Goal: Task Accomplishment & Management: Use online tool/utility

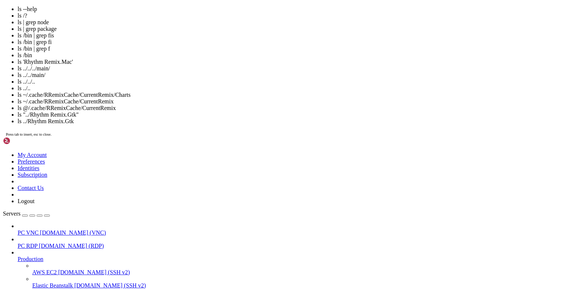
scroll to position [6477, 0]
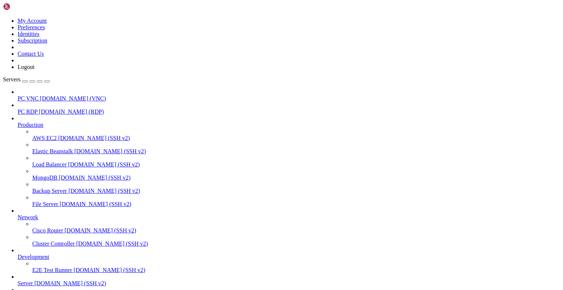
scroll to position [8269, 0]
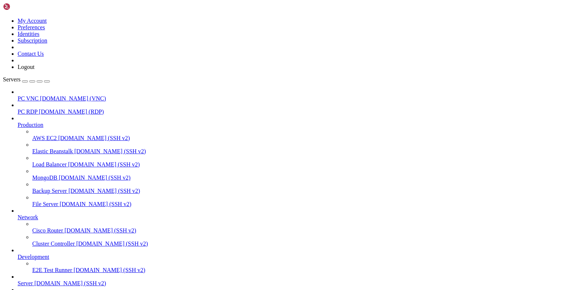
scroll to position [0, 0]
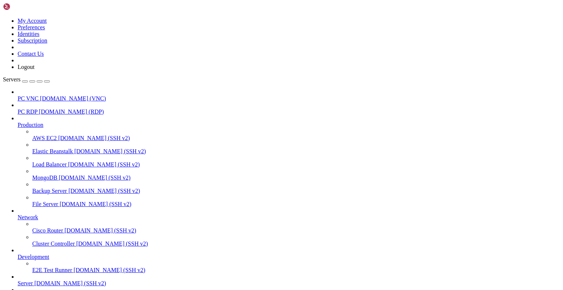
scroll to position [178, 0]
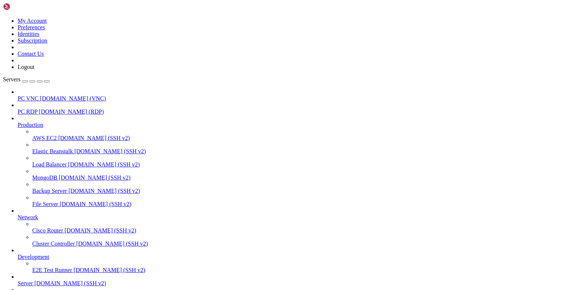
click at [33, 280] on span "Server" at bounding box center [25, 283] width 15 height 6
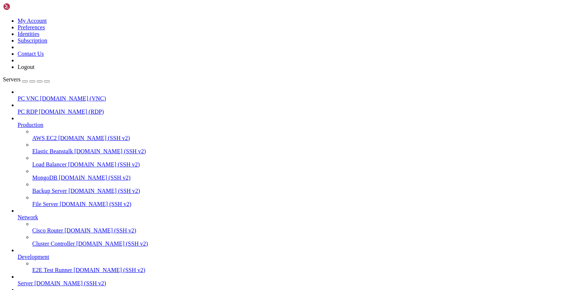
scroll to position [112, 0]
click at [50, 76] on link "Servers" at bounding box center [26, 79] width 47 height 6
click at [50, 80] on button "button" at bounding box center [47, 81] width 6 height 2
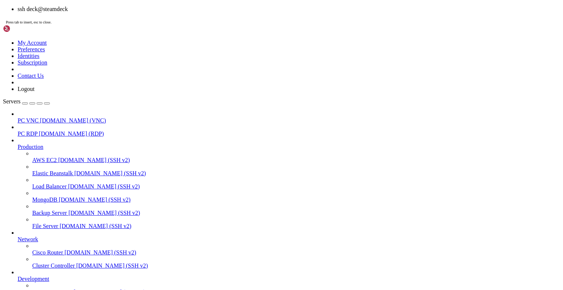
scroll to position [119, 0]
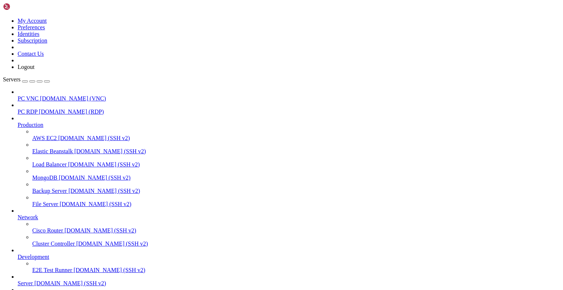
scroll to position [165, 0]
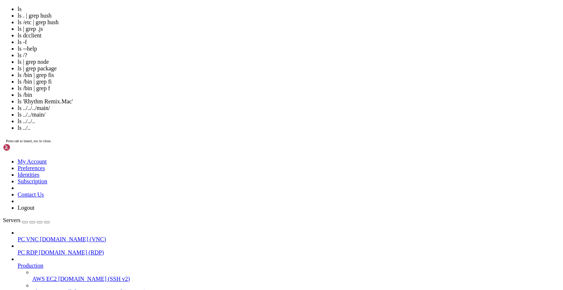
scroll to position [3253, 0]
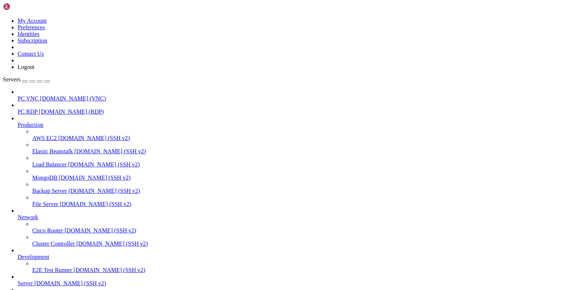
scroll to position [4309, 0]
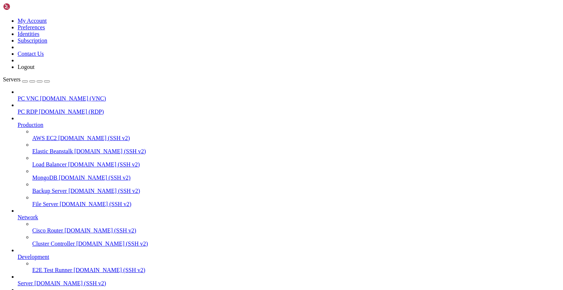
scroll to position [185, 0]
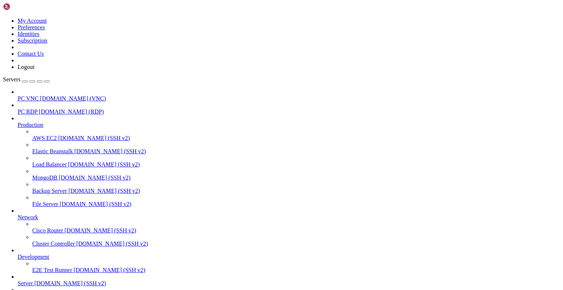
scroll to position [449, 0]
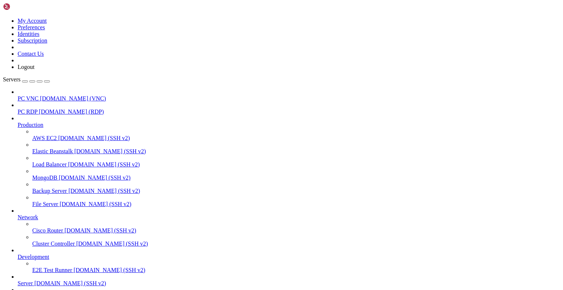
scroll to position [871, 0]
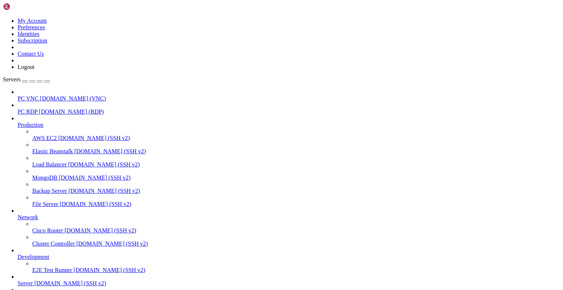
scroll to position [1128, 0]
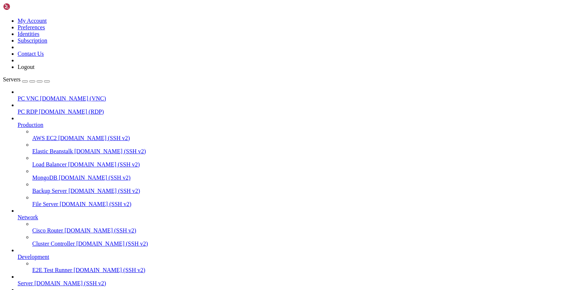
scroll to position [1102, 0]
drag, startPoint x: 111, startPoint y: 710, endPoint x: 5, endPoint y: 683, distance: 109.8
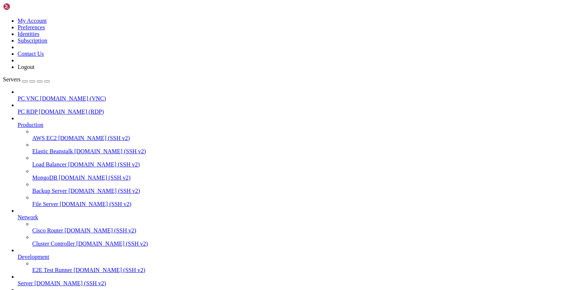
drag, startPoint x: 5, startPoint y: 683, endPoint x: 74, endPoint y: 711, distance: 74.0
drag, startPoint x: 5, startPoint y: 684, endPoint x: 110, endPoint y: 710, distance: 107.4
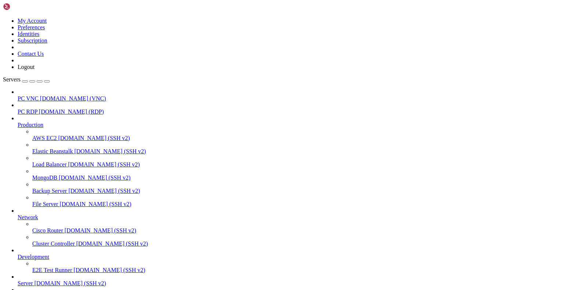
drag, startPoint x: 103, startPoint y: 709, endPoint x: 12, endPoint y: 684, distance: 94.5
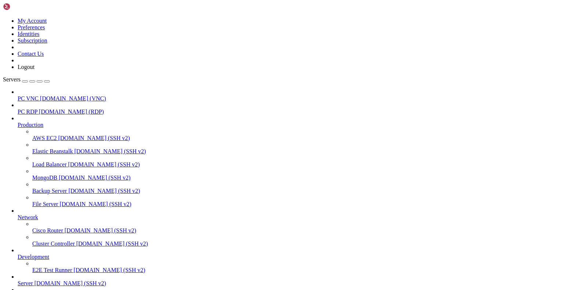
drag, startPoint x: 124, startPoint y: 619, endPoint x: 5, endPoint y: 601, distance: 119.9
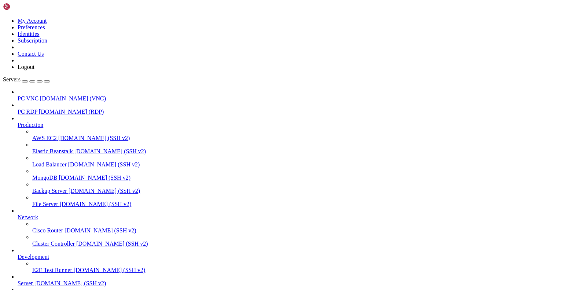
scroll to position [172, 0]
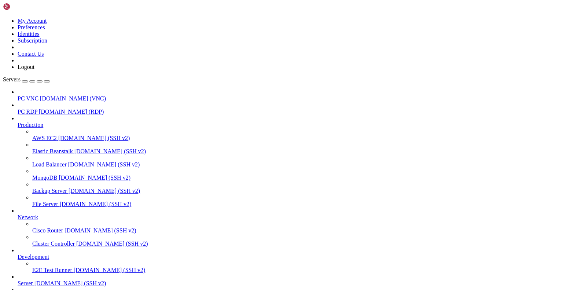
scroll to position [1142, 0]
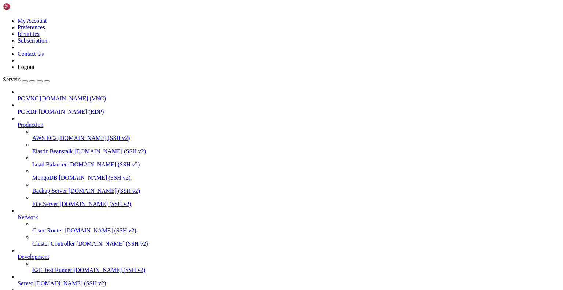
scroll to position [1208, 0]
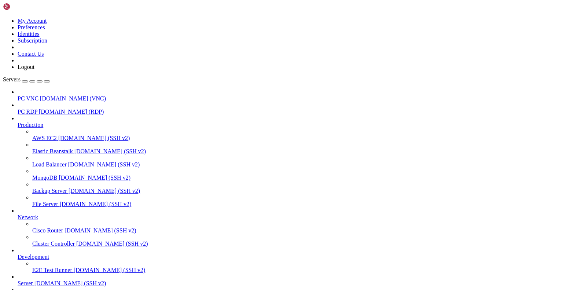
scroll to position [1076, 0]
click at [50, 76] on link "Servers" at bounding box center [26, 79] width 47 height 6
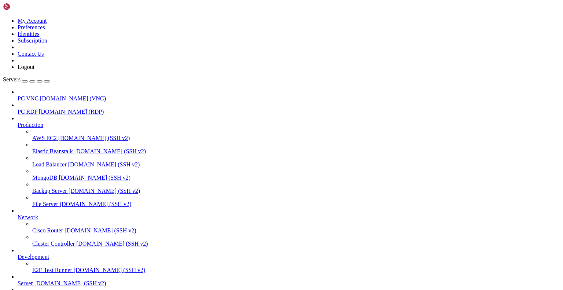
click at [50, 80] on button "button" at bounding box center [47, 81] width 6 height 2
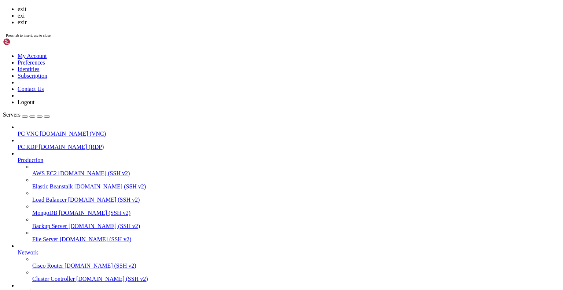
scroll to position [2745, 0]
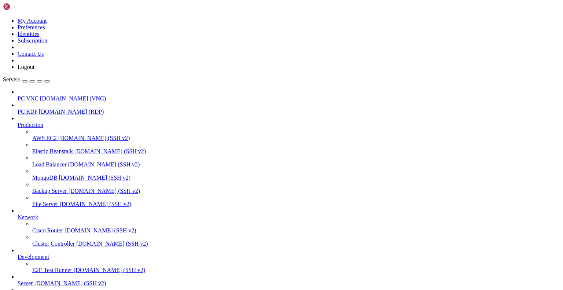
scroll to position [818, 0]
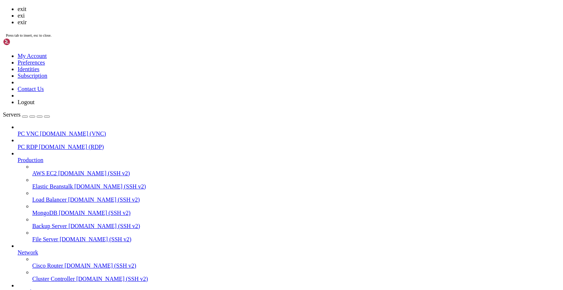
scroll to position [1175, 0]
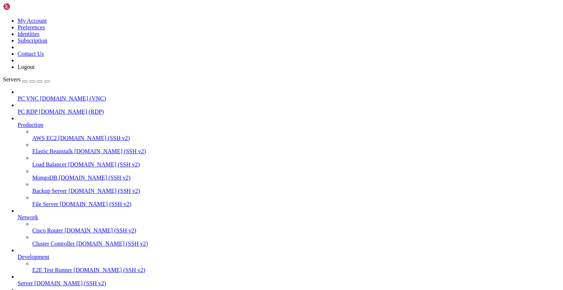
scroll to position [3643, 0]
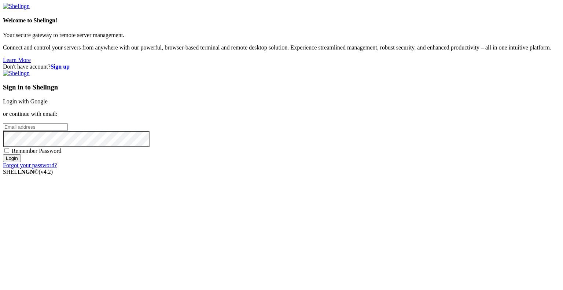
click at [68, 131] on input "email" at bounding box center [35, 127] width 65 height 8
type input "gingerphoenix10@gmail.com"
click at [340, 169] on div "Sign in to Shellngn Login with Google or continue with email: gingerphoenix10@g…" at bounding box center [281, 119] width 557 height 99
click at [62, 154] on label "Remember Password" at bounding box center [32, 151] width 59 height 6
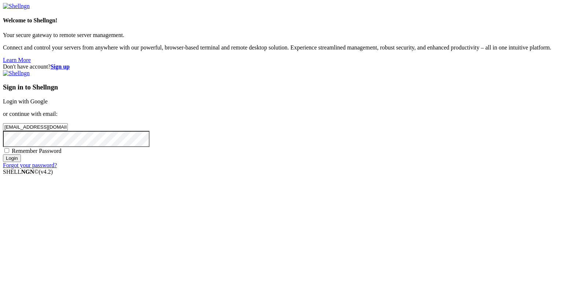
click at [9, 153] on input "Remember Password" at bounding box center [6, 150] width 5 height 5
checkbox input "true"
click at [348, 169] on div "Sign in to Shellngn Login with Google or continue with email: gingerphoenix10@g…" at bounding box center [281, 119] width 557 height 99
click at [21, 162] on input "Login" at bounding box center [12, 158] width 18 height 8
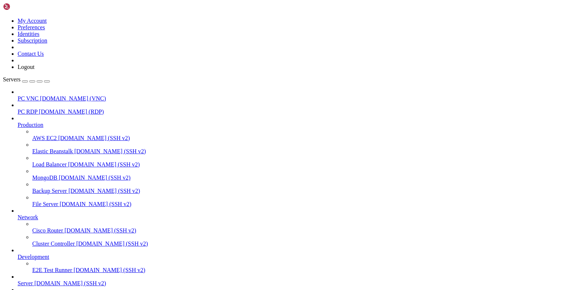
scroll to position [125, 0]
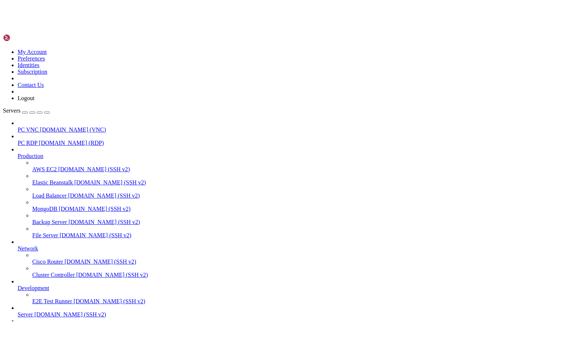
scroll to position [1307, 0]
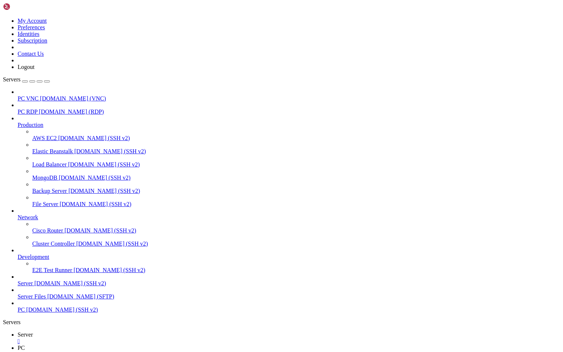
click at [47, 81] on icon "button" at bounding box center [47, 81] width 0 height 0
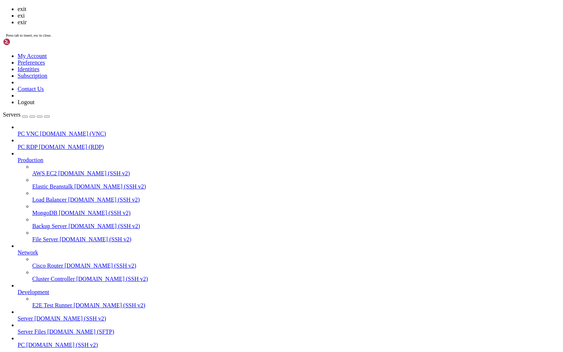
scroll to position [2072, 0]
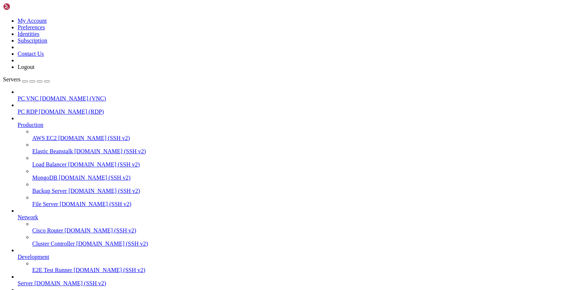
scroll to position [2626, 0]
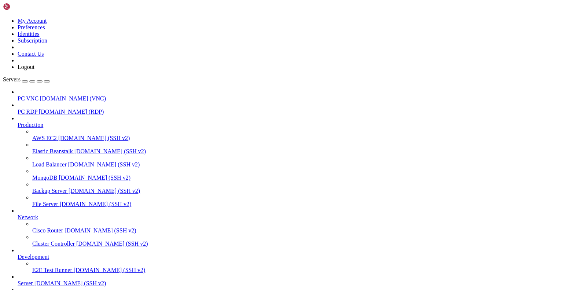
click at [38, 95] on span "PC VNC" at bounding box center [28, 98] width 21 height 6
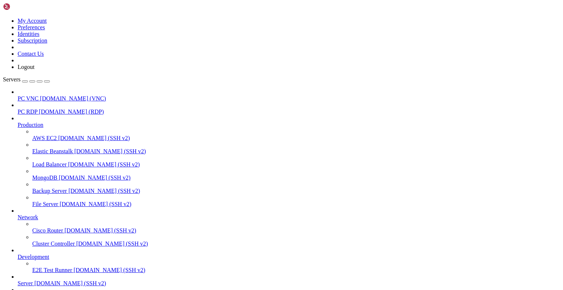
click at [60, 109] on span "[DOMAIN_NAME] (RDP)" at bounding box center [71, 112] width 65 height 6
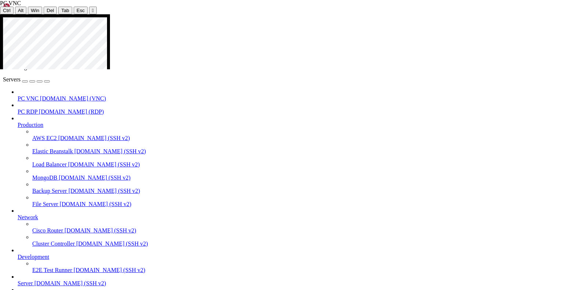
scroll to position [71007, 0]
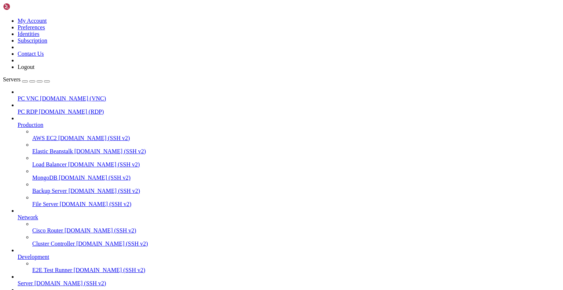
scroll to position [71060, 0]
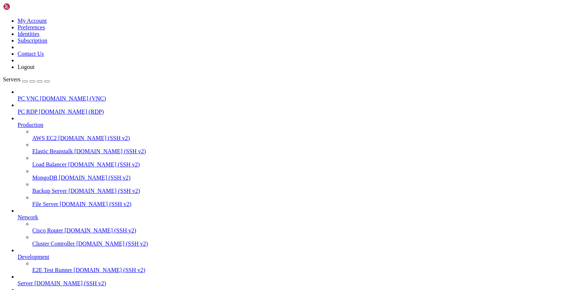
scroll to position [83, 0]
click at [63, 109] on link "PC RDP gingerphoenix10.com (RDP)" at bounding box center [289, 112] width 543 height 7
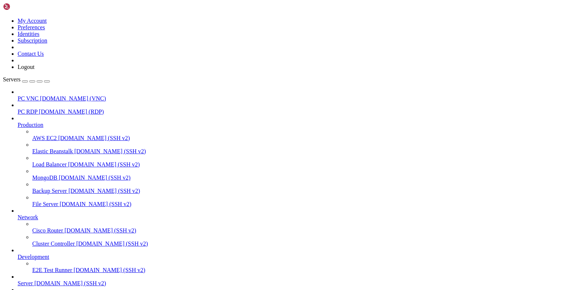
click at [63, 109] on link "PC RDP gingerphoenix10.com (RDP)" at bounding box center [289, 112] width 543 height 7
click at [53, 95] on span "[DOMAIN_NAME] (VNC)" at bounding box center [73, 98] width 66 height 6
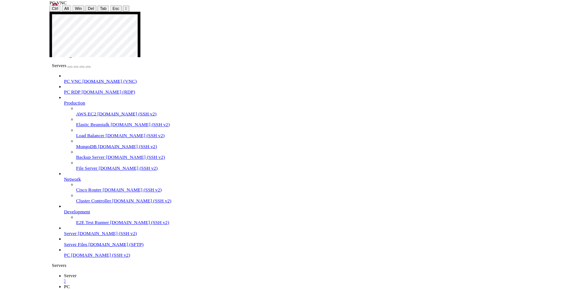
scroll to position [70829, 0]
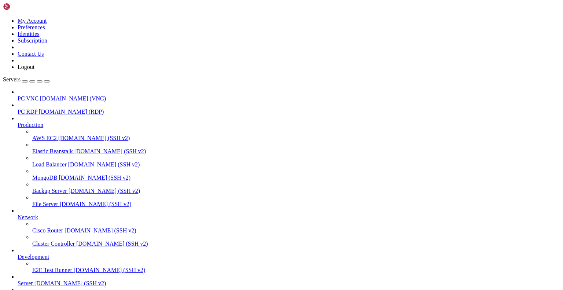
scroll to position [2593, 0]
click at [47, 81] on icon "button" at bounding box center [47, 81] width 0 height 0
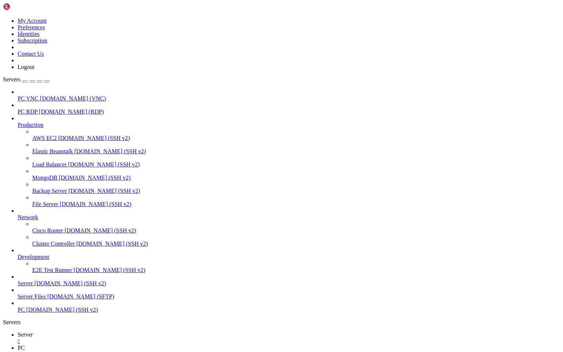
scroll to position [0, 0]
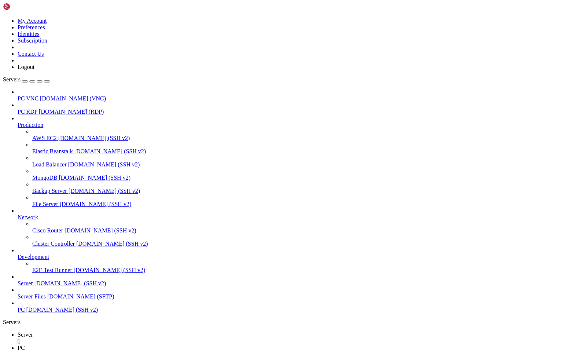
click at [3, 319] on div "Servers" at bounding box center [281, 322] width 557 height 7
click at [47, 81] on div "button" at bounding box center [47, 81] width 0 height 0
click at [288, 60] on div at bounding box center [281, 176] width 563 height 352
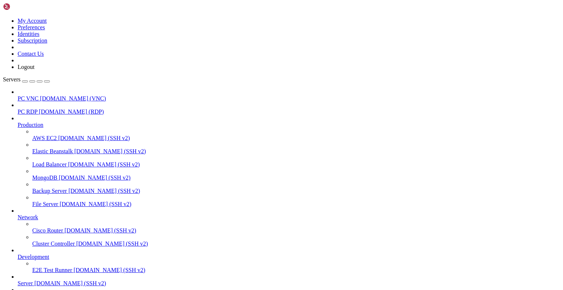
scroll to position [70908, 0]
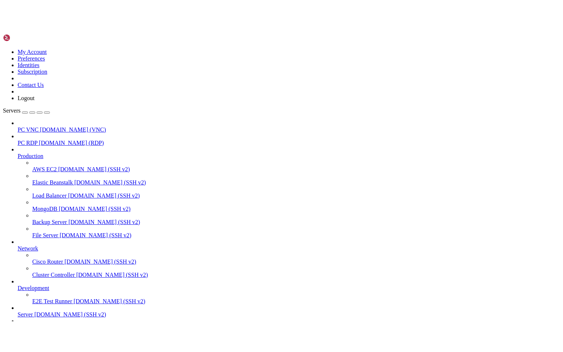
scroll to position [0, 0]
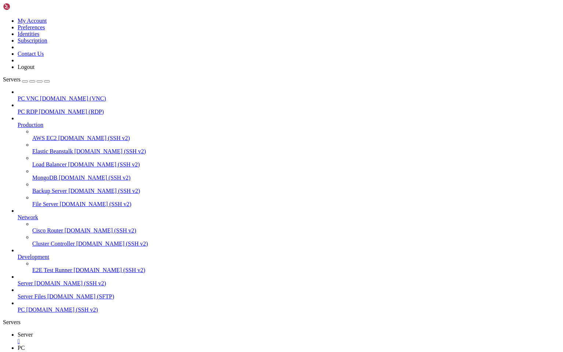
scroll to position [40, 0]
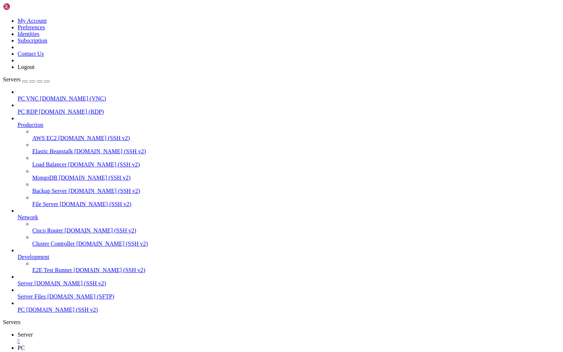
click at [65, 345] on link "PC " at bounding box center [289, 351] width 543 height 13
click at [25, 345] on span "PC" at bounding box center [21, 348] width 7 height 6
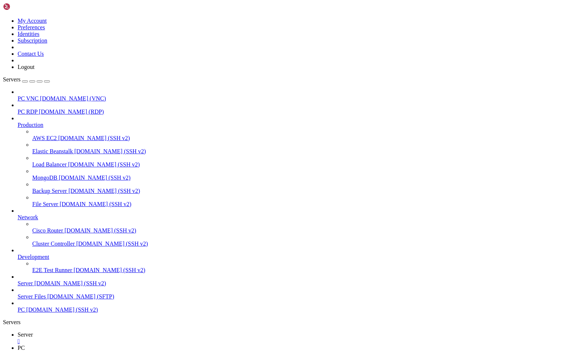
scroll to position [72287, 0]
drag, startPoint x: 238, startPoint y: 899, endPoint x: 8, endPoint y: 853, distance: 234.5
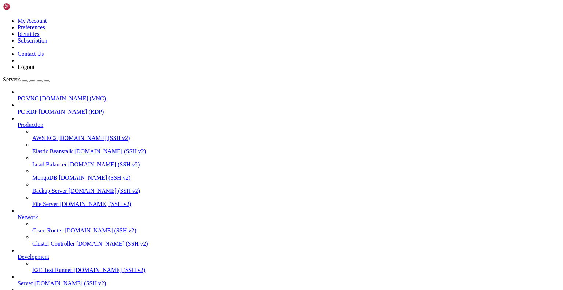
scroll to position [72452, 0]
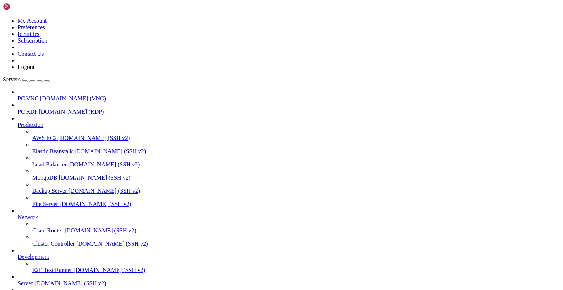
scroll to position [74901, 0]
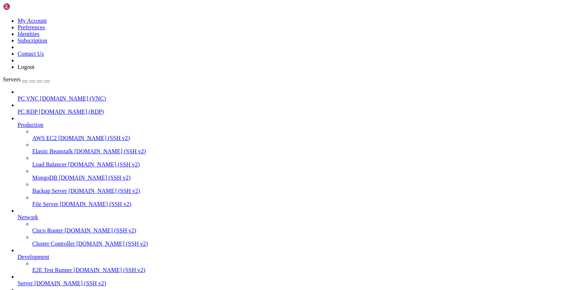
drag, startPoint x: 208, startPoint y: 925, endPoint x: 283, endPoint y: 933, distance: 75.2
